Goal: Find contact information: Find contact information

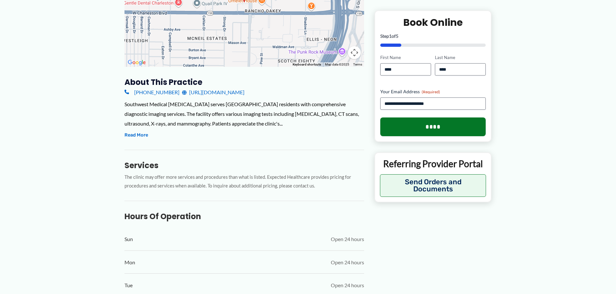
scroll to position [226, 0]
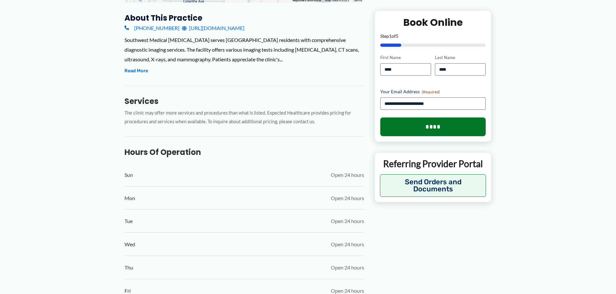
click at [209, 30] on link "[URL][DOMAIN_NAME]" at bounding box center [213, 28] width 62 height 10
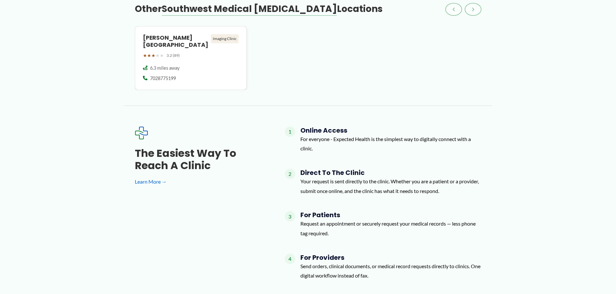
scroll to position [871, 0]
